Goal: Transaction & Acquisition: Purchase product/service

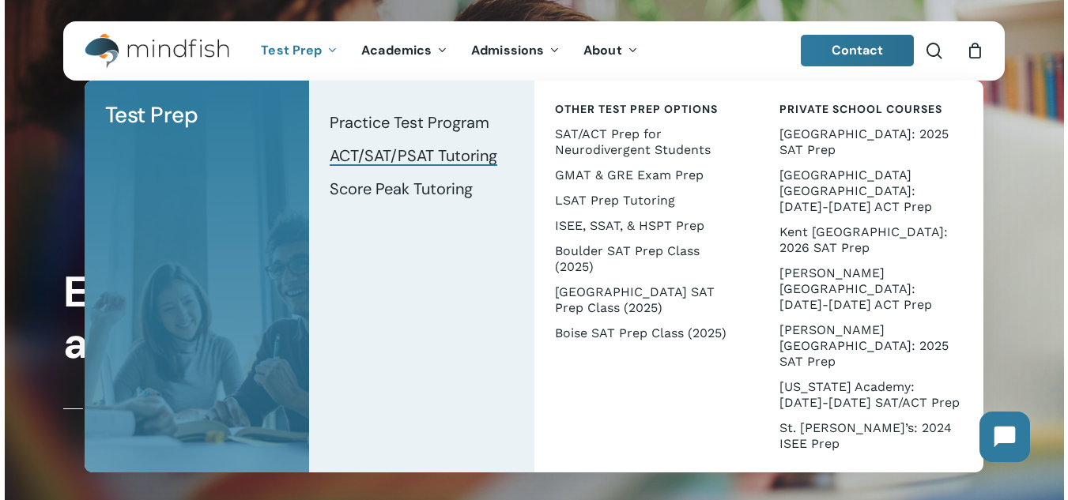
click at [377, 154] on span "ACT/SAT/PSAT Tutoring" at bounding box center [414, 155] width 168 height 21
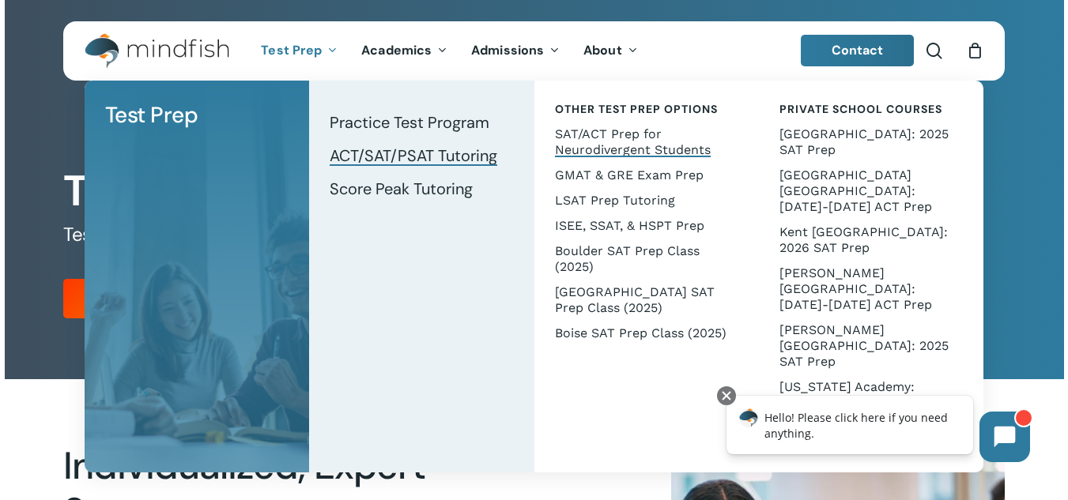
click at [628, 141] on span "SAT/ACT Prep for Neurodivergent Students" at bounding box center [633, 141] width 156 height 31
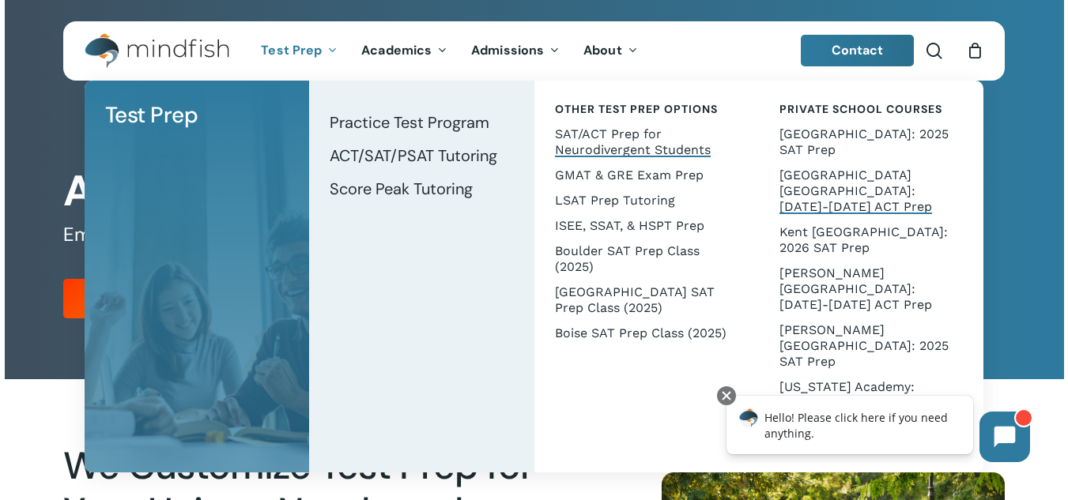
click at [815, 185] on link "[GEOGRAPHIC_DATA] [GEOGRAPHIC_DATA]: [DATE]-[DATE] ACT Prep" at bounding box center [870, 191] width 193 height 57
click at [382, 153] on span "ACT/SAT/PSAT Tutoring" at bounding box center [414, 155] width 168 height 21
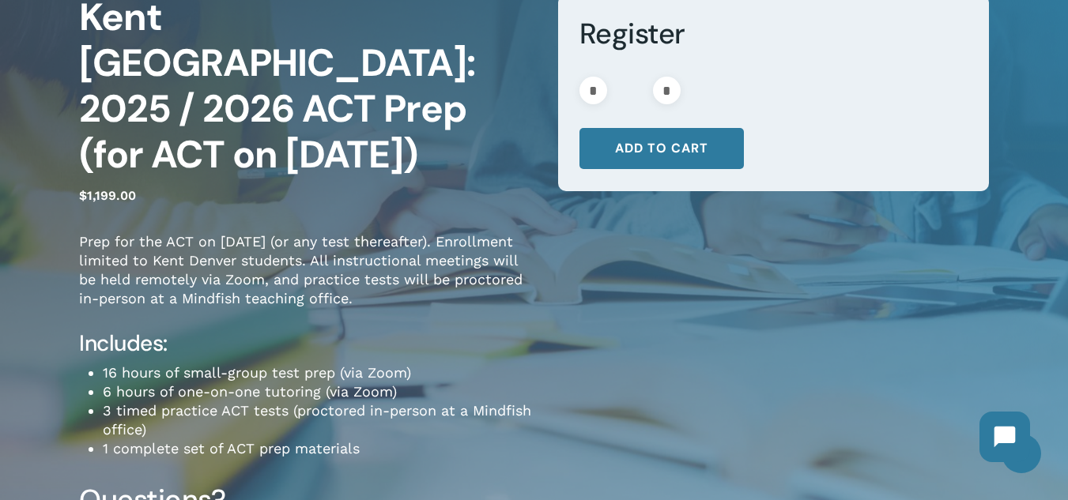
scroll to position [158, 0]
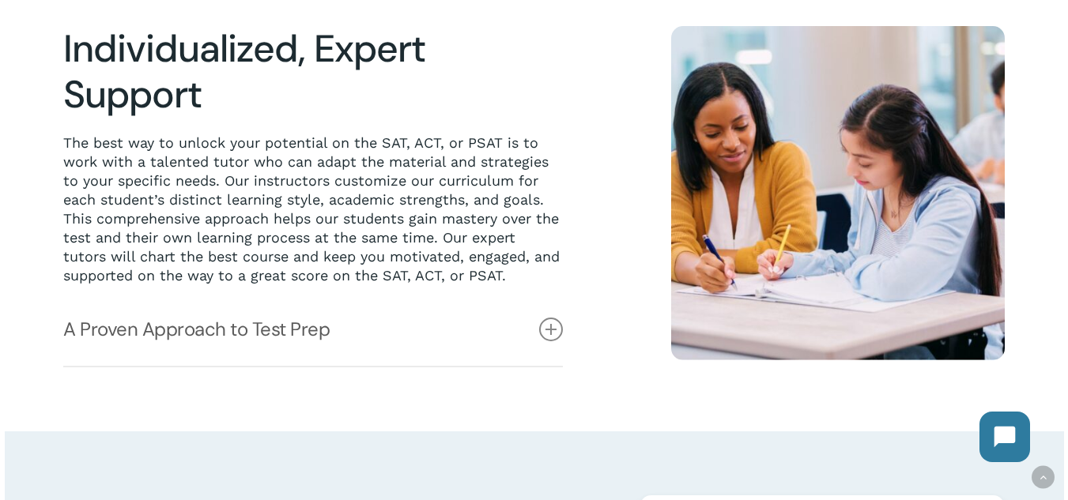
scroll to position [474, 0]
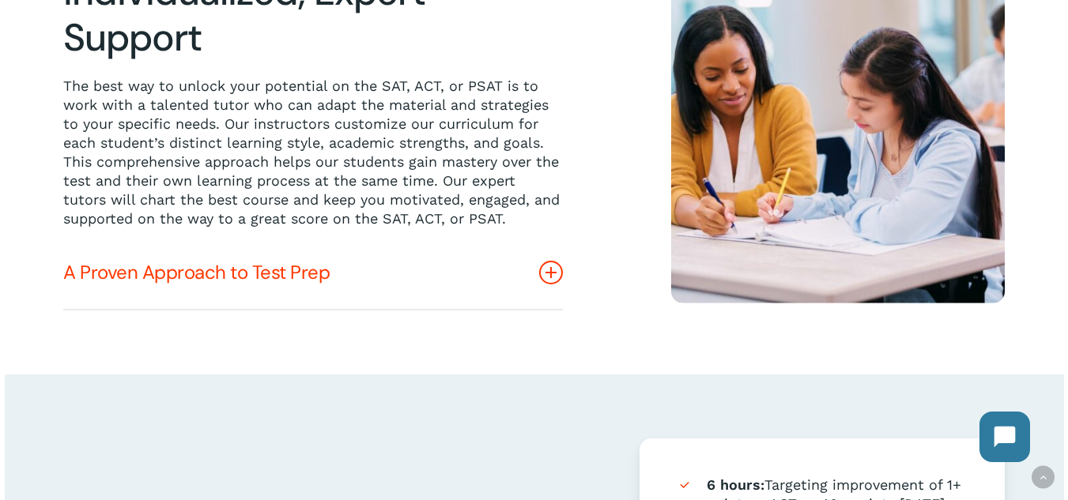
click at [551, 268] on icon at bounding box center [551, 273] width 24 height 24
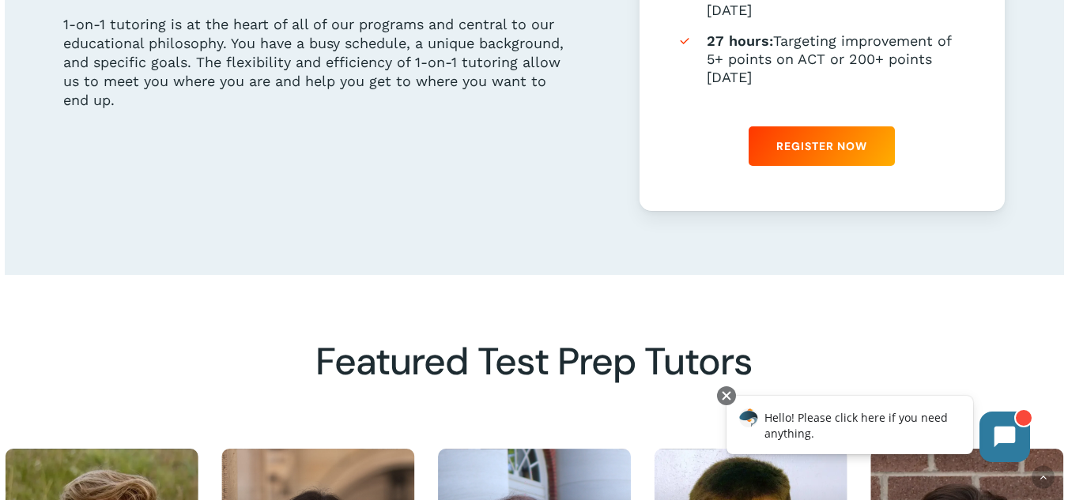
scroll to position [1106, 0]
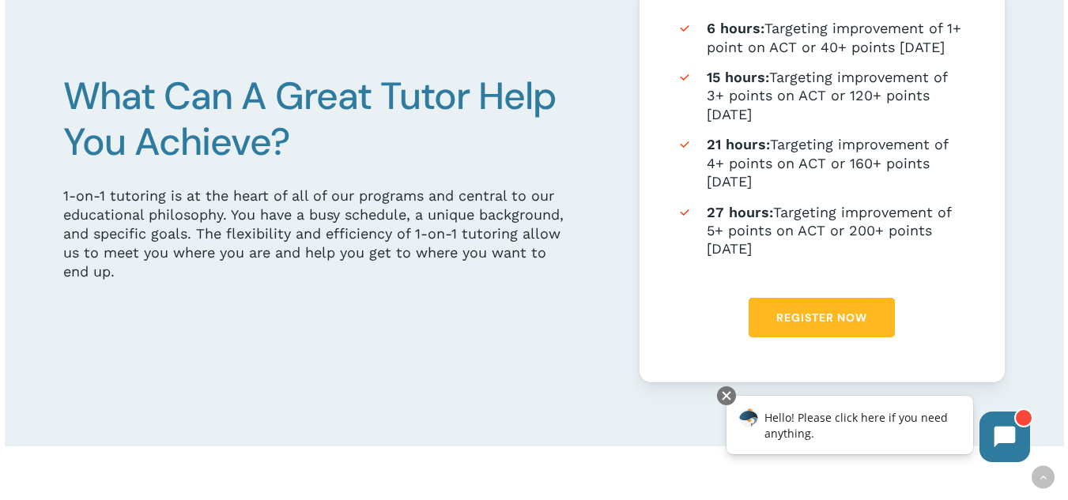
click at [787, 337] on link "Register Now" at bounding box center [821, 318] width 146 height 40
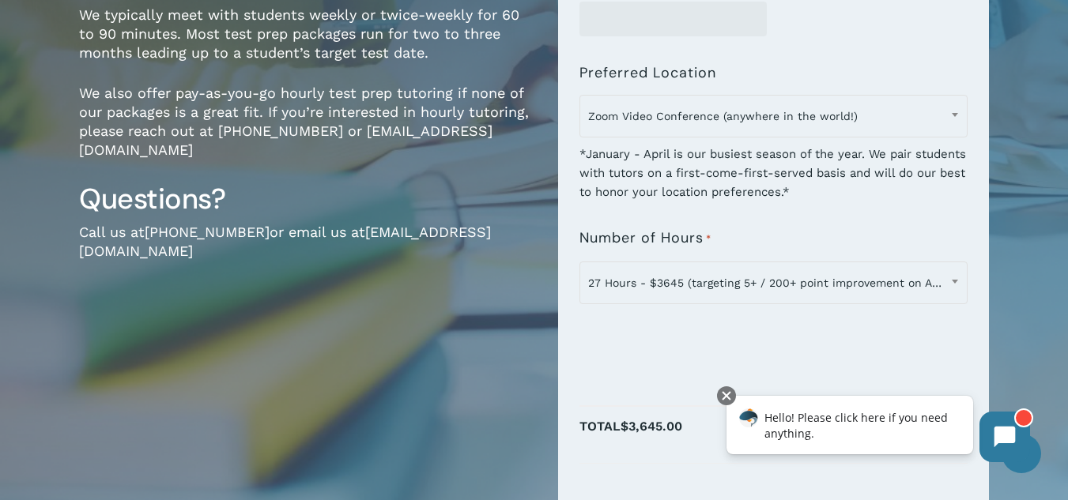
scroll to position [474, 0]
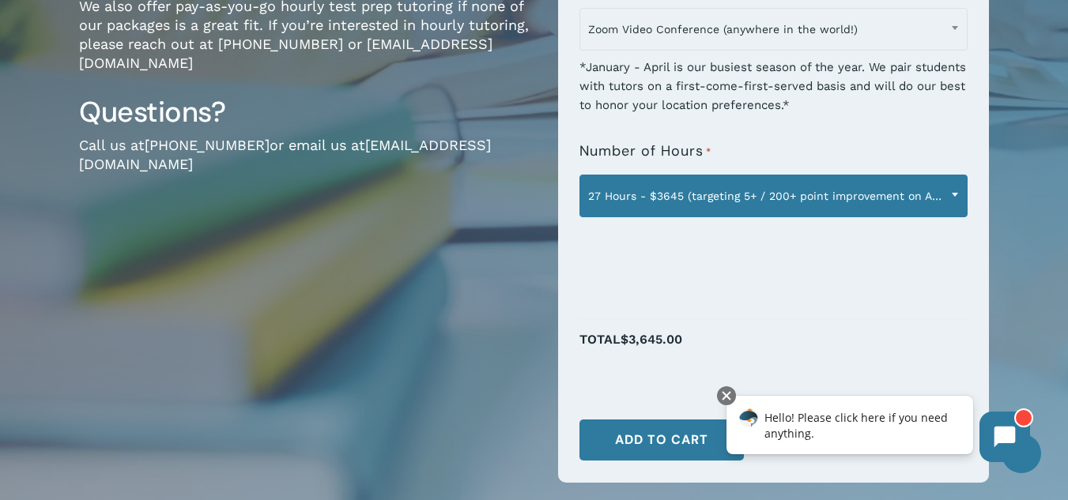
click at [953, 181] on span at bounding box center [955, 195] width 24 height 40
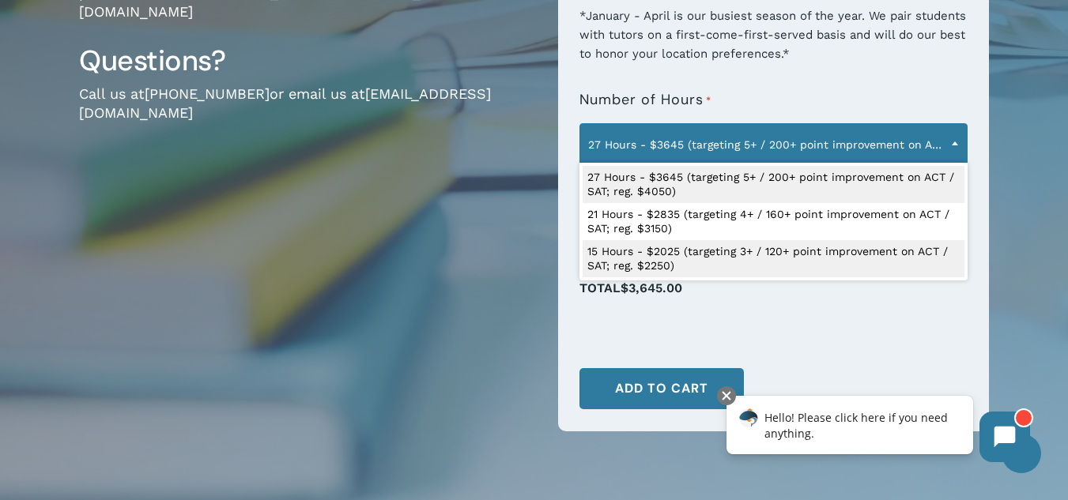
scroll to position [553, 0]
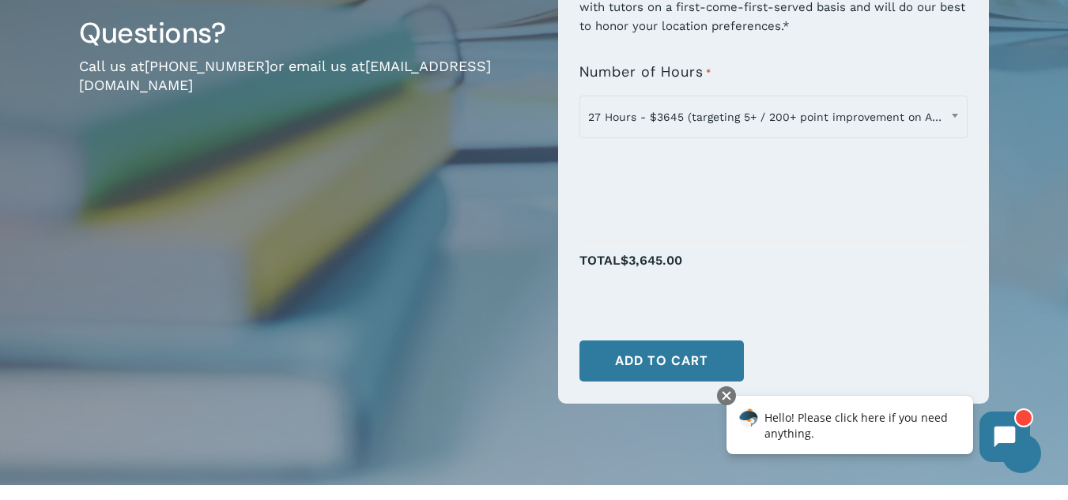
click at [783, 64] on div "**********" at bounding box center [773, 91] width 388 height 87
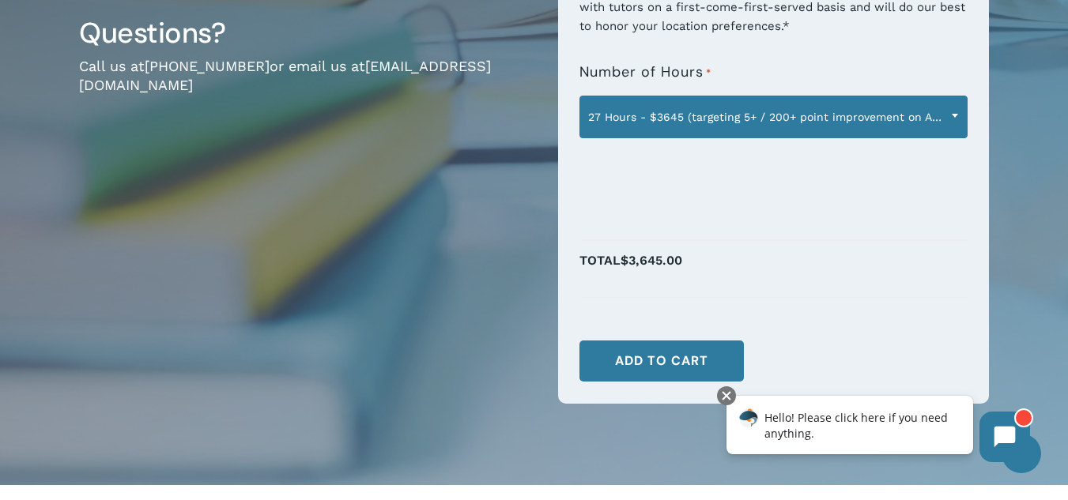
click at [903, 123] on span "27 Hours - $3645 (targeting 5+ / 200+ point improvement on ACT / SAT; reg. $405…" at bounding box center [773, 116] width 386 height 33
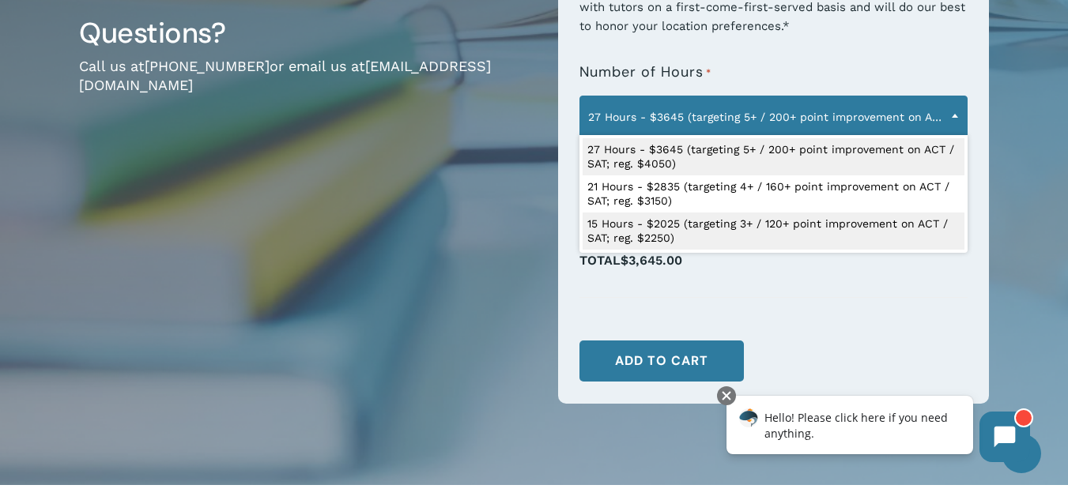
select select "**********"
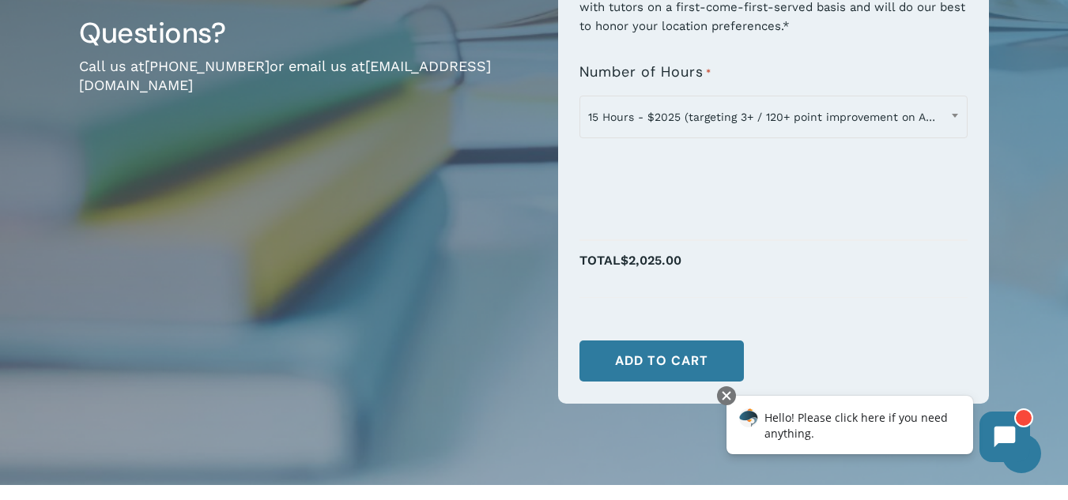
click at [731, 265] on p "Total $2,025.00" at bounding box center [773, 269] width 388 height 40
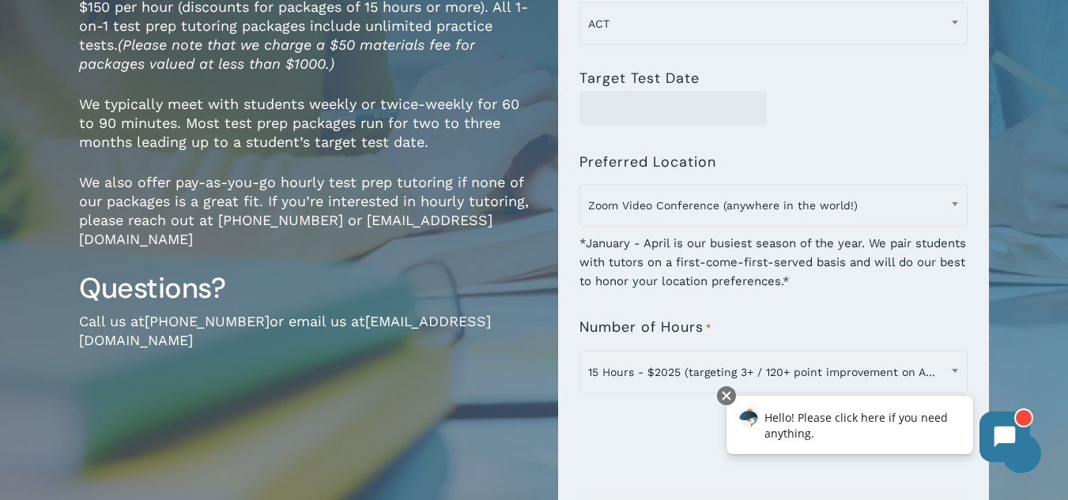
scroll to position [79, 0]
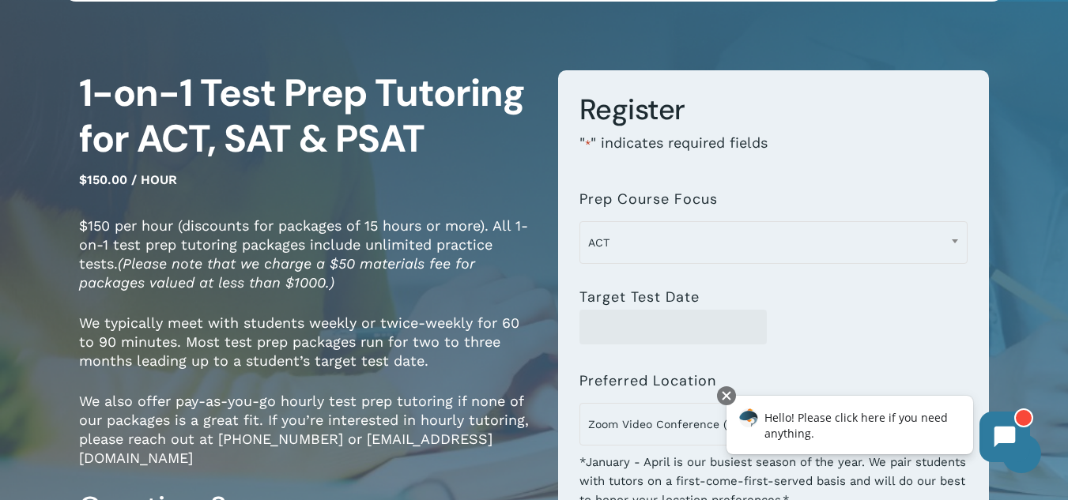
click at [489, 146] on h1 "1-on-1 Test Prep Tutoring for ACT, SAT & PSAT" at bounding box center [306, 116] width 455 height 92
click at [959, 32] on div "1-on-1 Test Prep Tutoring for ACT, SAT & PSAT $150.00 / hour $150 per hour (dis…" at bounding box center [534, 488] width 1068 height 942
click at [1043, 386] on html "Hello! Please click here if you need anything." at bounding box center [878, 430] width 336 height 95
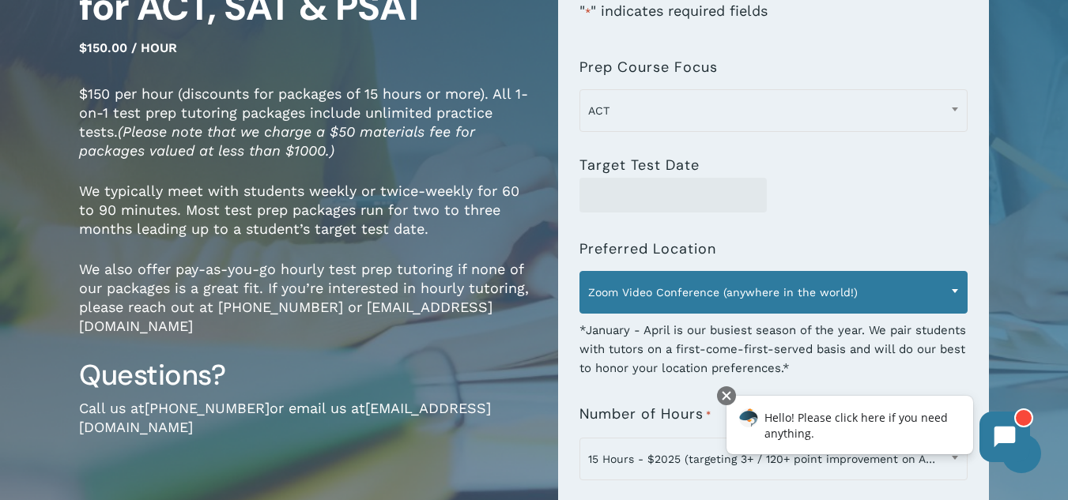
scroll to position [395, 0]
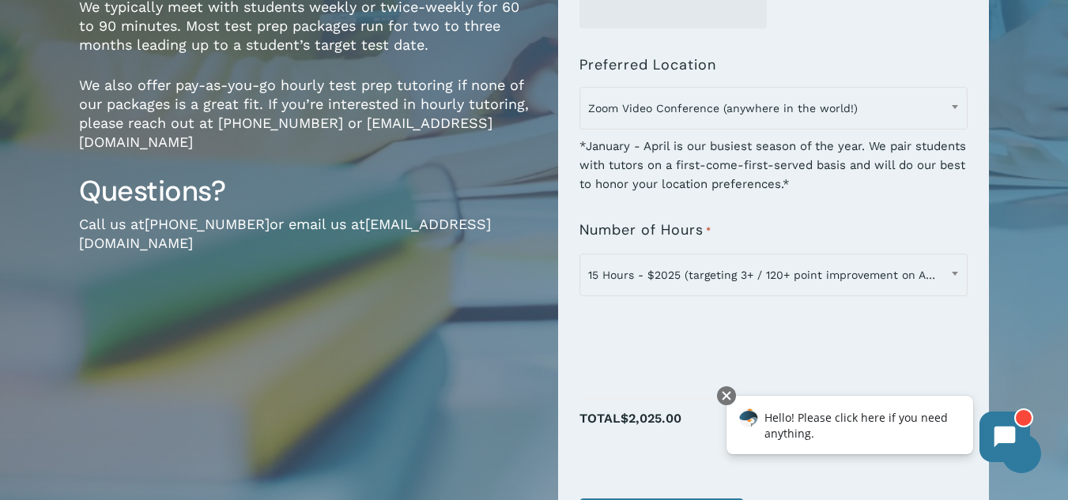
click at [540, 311] on div "**********" at bounding box center [761, 171] width 455 height 835
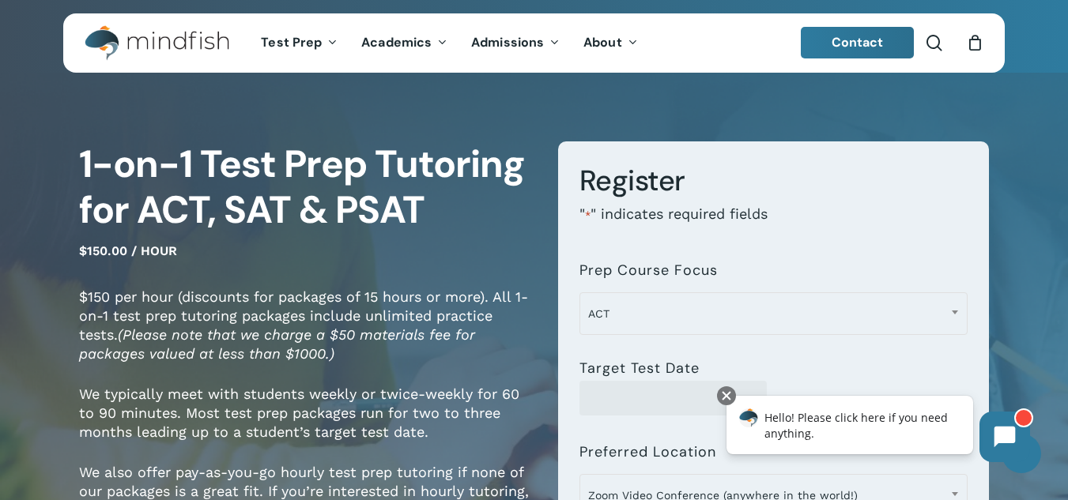
scroll to position [0, 0]
